Goal: Information Seeking & Learning: Learn about a topic

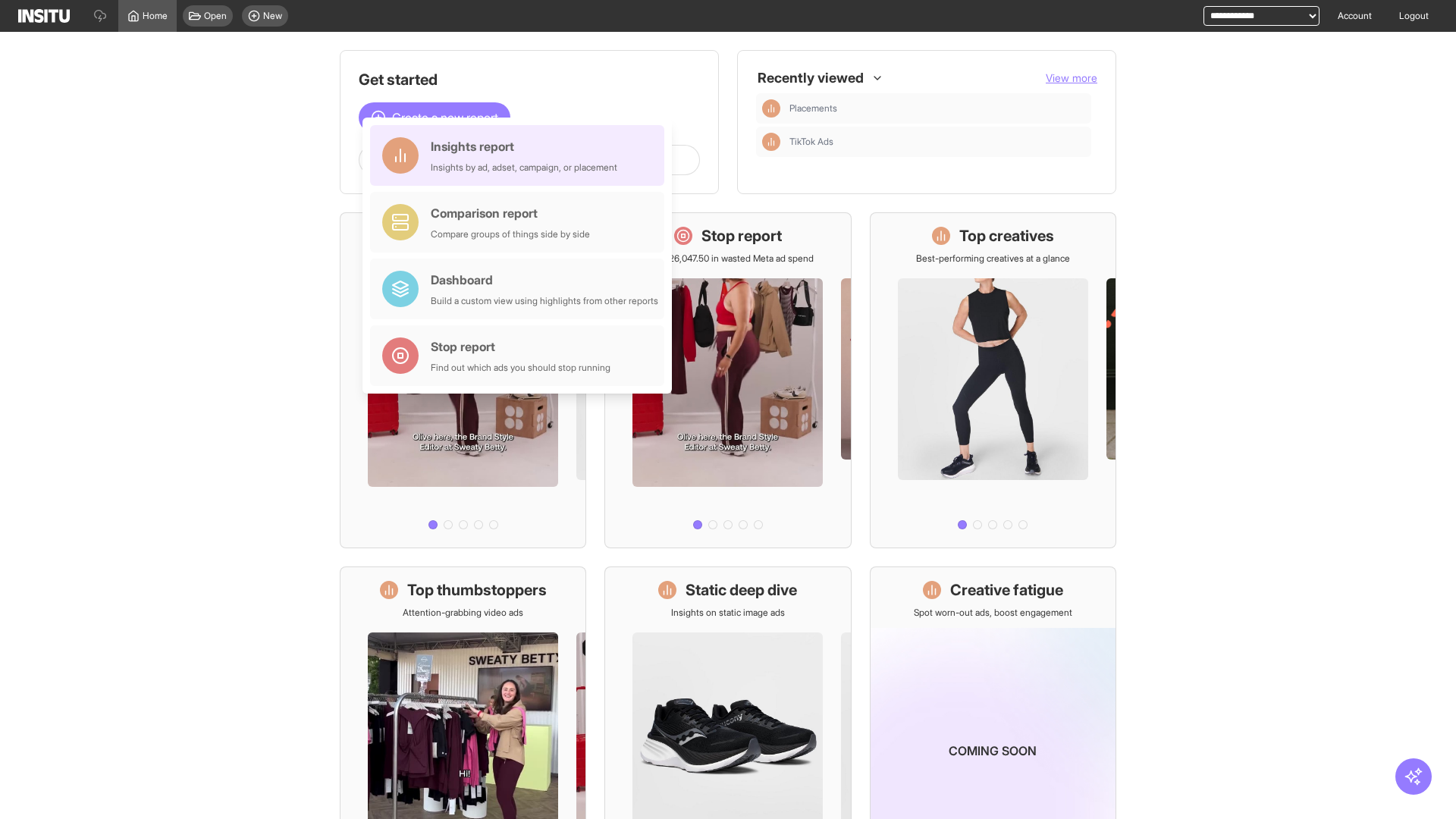
click at [521, 156] on div "Insights report Insights by ad, adset, campaign, or placement" at bounding box center [524, 156] width 186 height 36
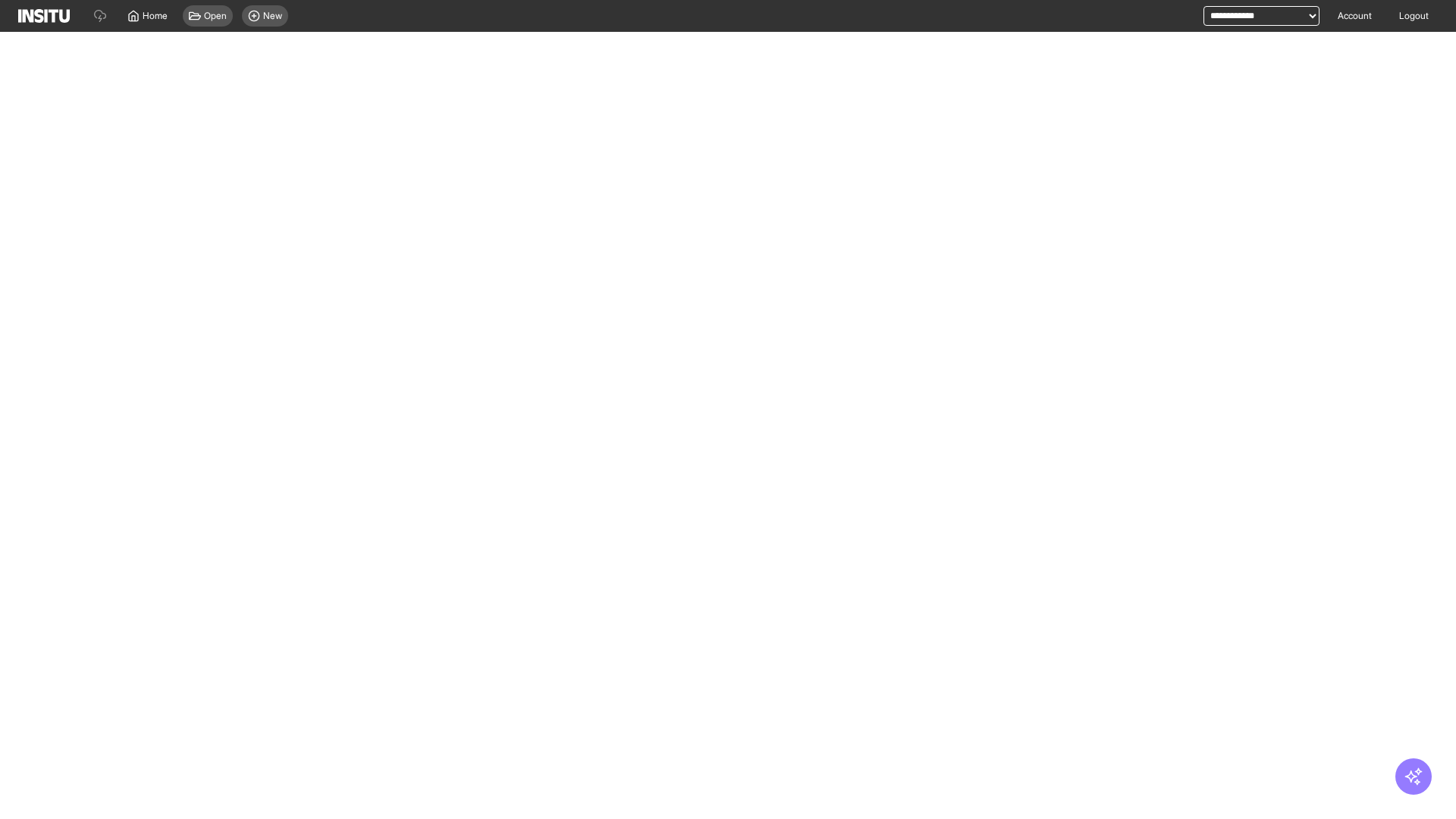
select select "**"
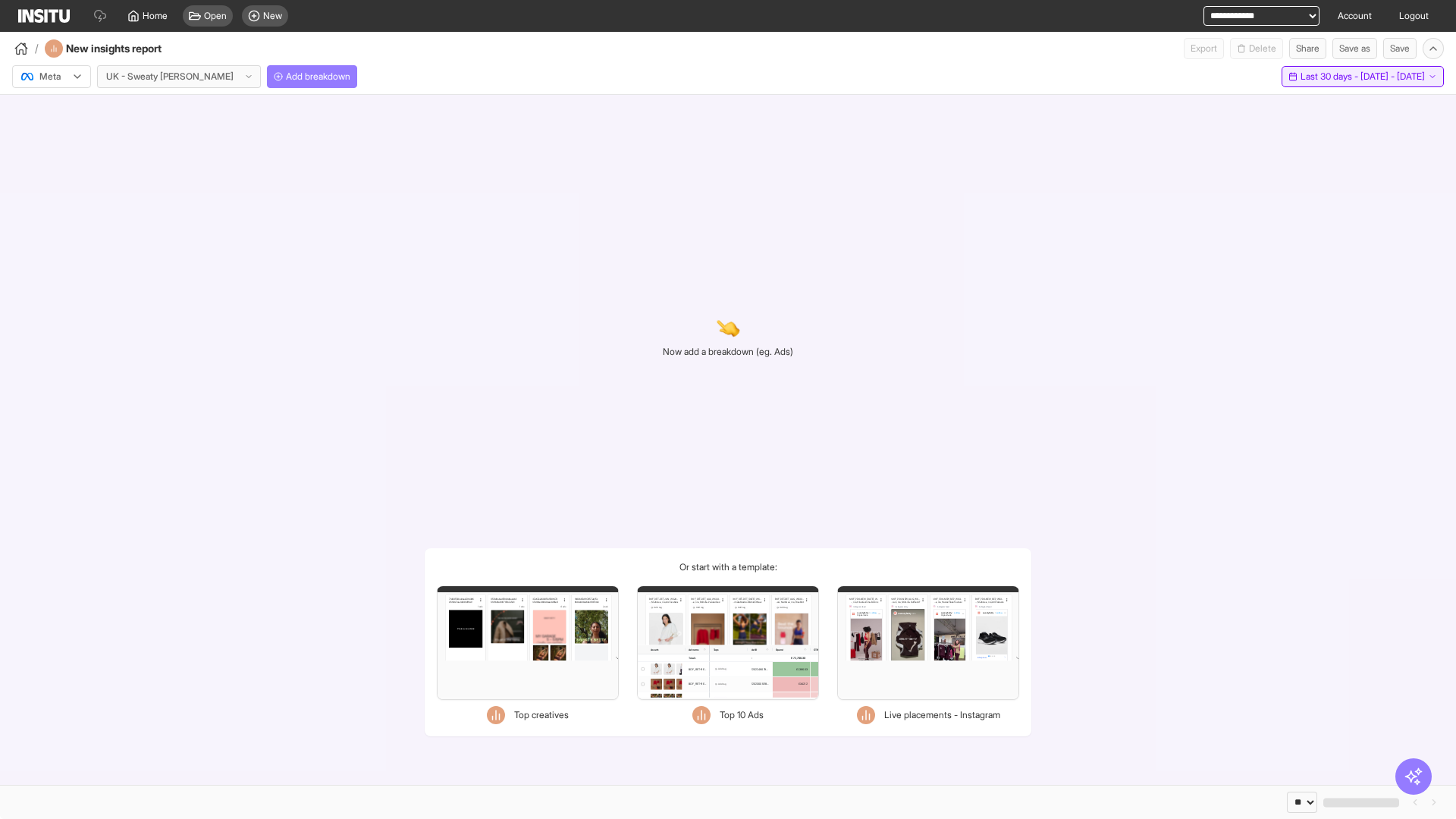
click at [1335, 77] on span "Last 30 days - [DATE] - [DATE]" at bounding box center [1363, 76] width 124 height 12
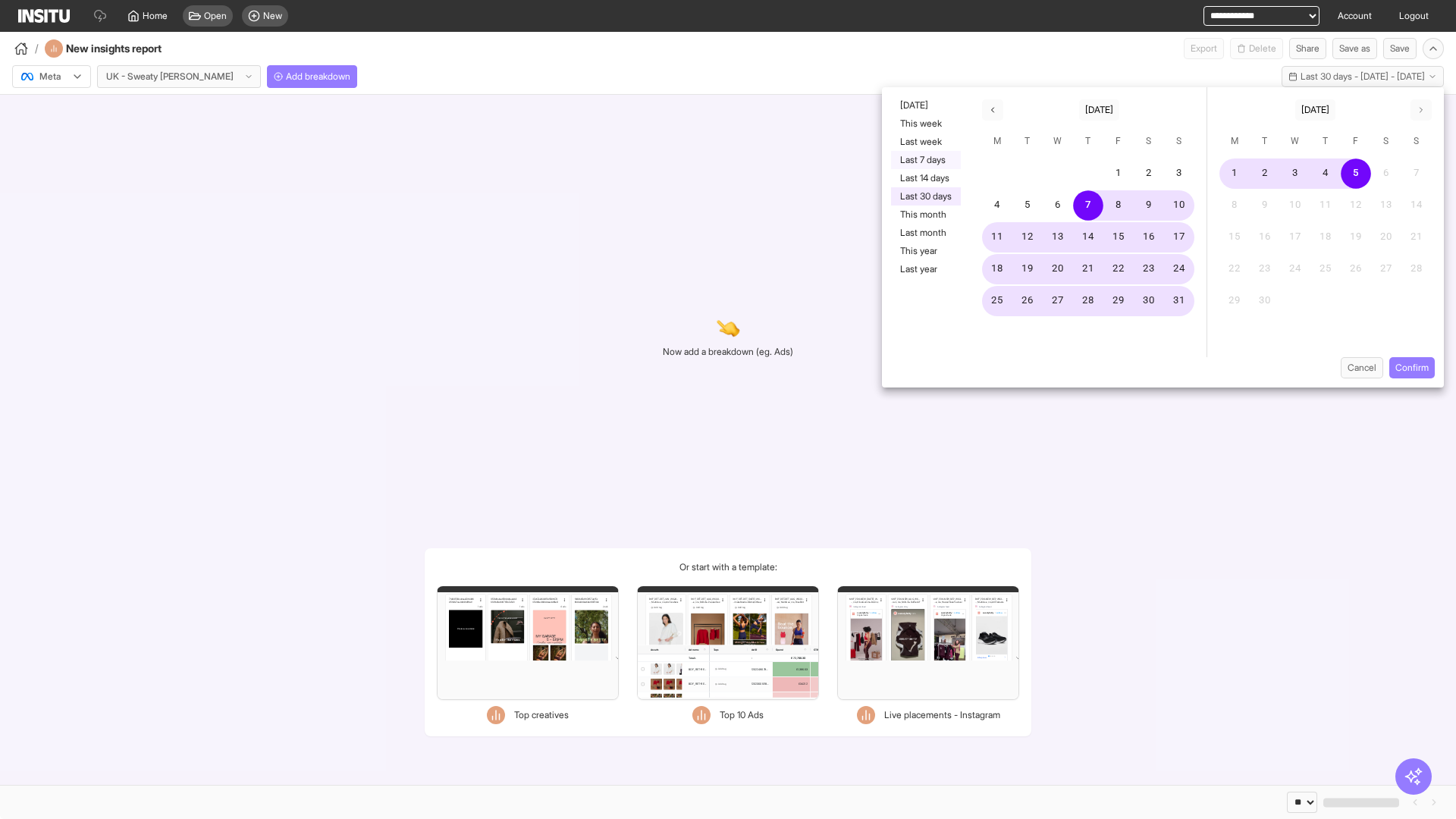
click at [924, 160] on button "Last 7 days" at bounding box center [926, 160] width 70 height 18
